Goal: Connect with others: Connect with others

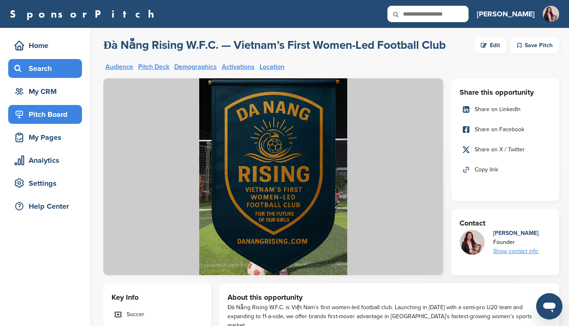
click at [47, 66] on div "Search" at bounding box center [47, 68] width 70 height 15
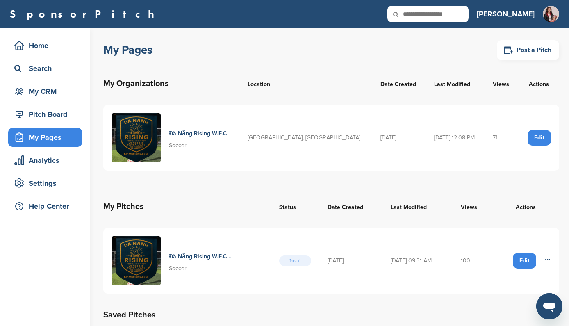
click at [211, 135] on h4 "Đà Nẵng Rising W.F.C" at bounding box center [198, 133] width 58 height 9
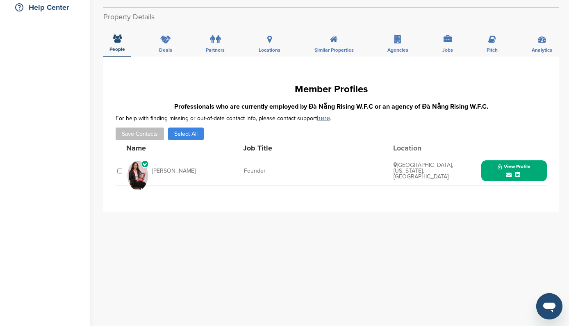
scroll to position [198, 0]
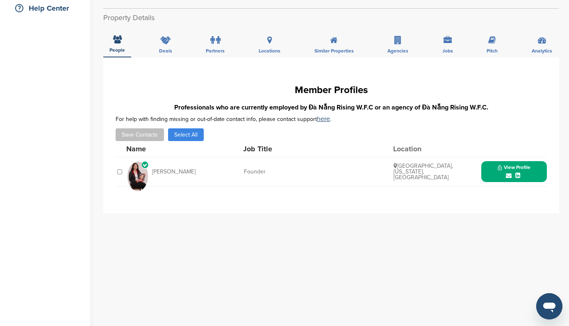
click at [165, 172] on span "[PERSON_NAME]" at bounding box center [173, 172] width 43 height 6
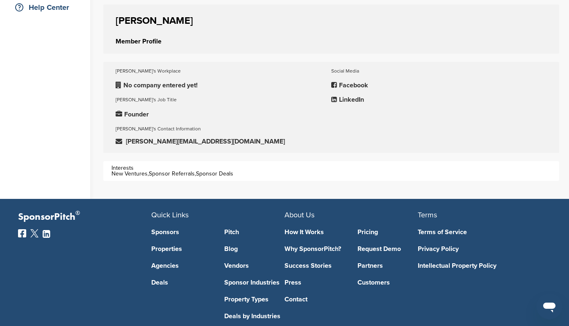
scroll to position [196, 0]
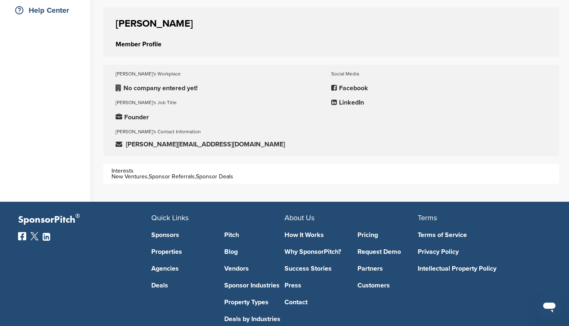
click at [354, 102] on p "LinkedIn" at bounding box center [439, 103] width 216 height 10
click at [361, 88] on p "Facebook" at bounding box center [439, 88] width 216 height 10
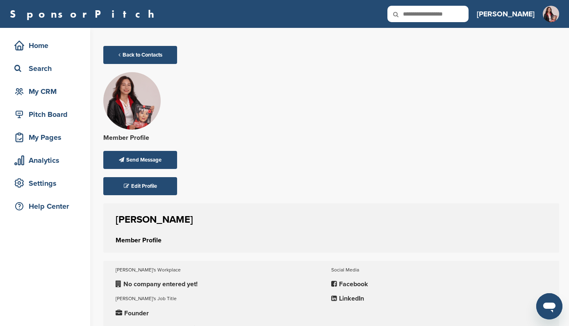
scroll to position [0, 0]
click at [116, 54] on link "Back to Contacts" at bounding box center [140, 55] width 74 height 18
click at [70, 115] on div "Pitch Board" at bounding box center [47, 114] width 70 height 15
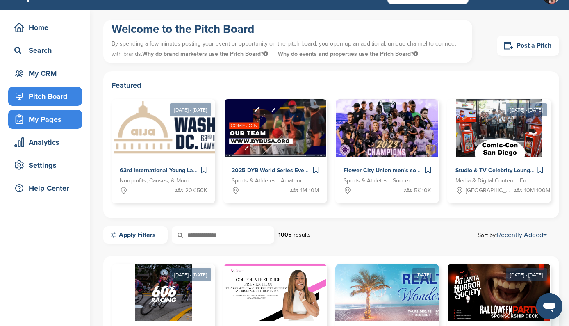
scroll to position [21, 0]
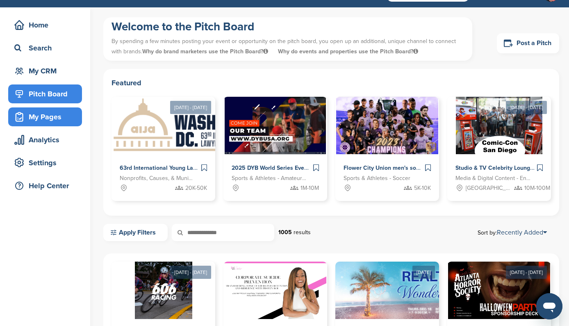
click at [45, 117] on div "My Pages" at bounding box center [47, 117] width 70 height 15
